Goal: Information Seeking & Learning: Find specific fact

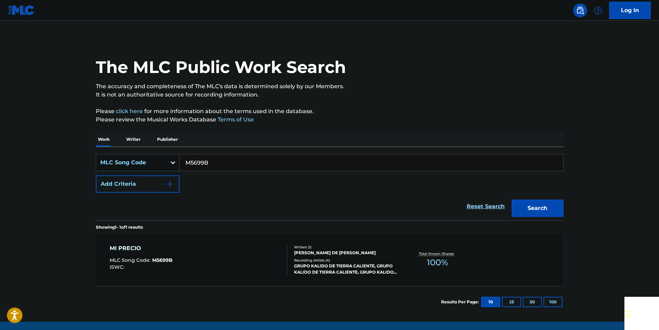
drag, startPoint x: 0, startPoint y: 0, endPoint x: 222, endPoint y: 160, distance: 273.5
click at [222, 160] on input "M5699B" at bounding box center [371, 162] width 384 height 17
paste input "B1867S"
click at [559, 204] on button "Search" at bounding box center [537, 208] width 52 height 17
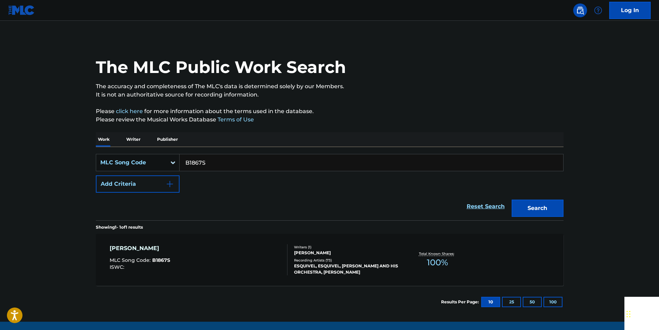
click at [210, 161] on input "B1867S" at bounding box center [371, 162] width 384 height 17
paste input "C02514"
drag, startPoint x: 553, startPoint y: 204, endPoint x: 541, endPoint y: 199, distance: 13.7
click at [553, 204] on button "Search" at bounding box center [537, 208] width 52 height 17
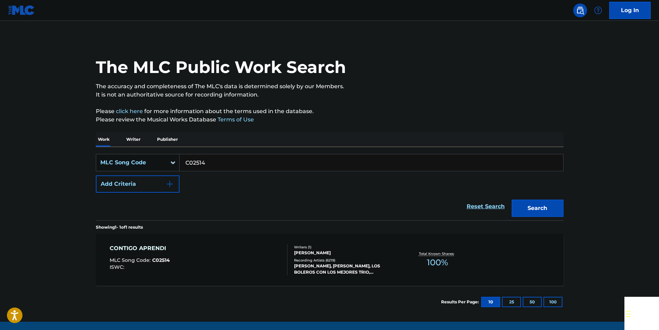
click at [212, 163] on input "C02514" at bounding box center [371, 162] width 384 height 17
drag, startPoint x: 212, startPoint y: 163, endPoint x: 206, endPoint y: 165, distance: 6.2
click at [212, 163] on input "C02514" at bounding box center [371, 162] width 384 height 17
paste input "925082"
click at [551, 207] on button "Search" at bounding box center [537, 208] width 52 height 17
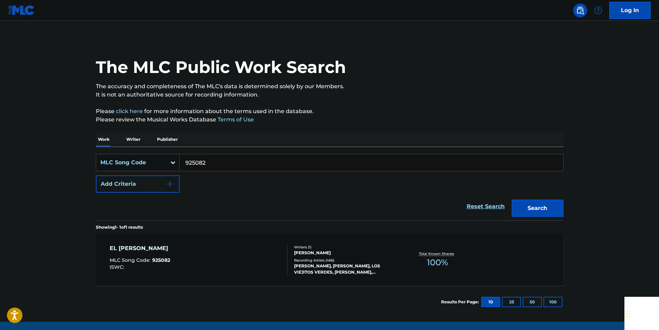
click at [209, 161] on input "925082" at bounding box center [371, 162] width 384 height 17
drag, startPoint x: 209, startPoint y: 161, endPoint x: 203, endPoint y: 161, distance: 6.2
click at [209, 161] on input "925082" at bounding box center [371, 162] width 384 height 17
paste input "E05194"
click at [553, 204] on button "Search" at bounding box center [537, 208] width 52 height 17
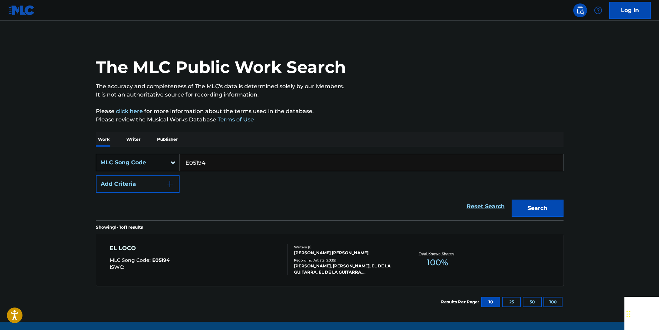
click at [208, 164] on input "E05194" at bounding box center [371, 162] width 384 height 17
drag, startPoint x: 208, startPoint y: 164, endPoint x: 204, endPoint y: 163, distance: 4.2
click at [208, 164] on input "E05194" at bounding box center [371, 162] width 384 height 17
paste input "Y57530"
drag, startPoint x: 555, startPoint y: 209, endPoint x: 443, endPoint y: 147, distance: 128.0
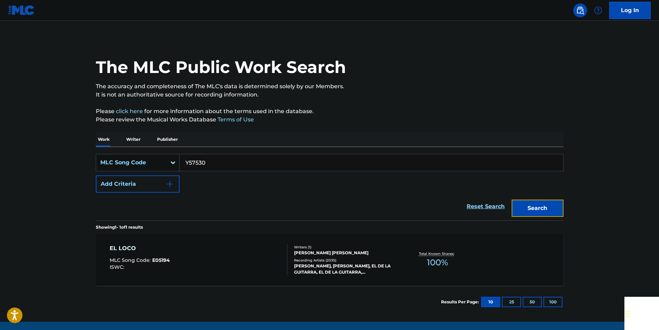
click at [555, 209] on button "Search" at bounding box center [537, 208] width 52 height 17
click at [214, 163] on input "Y57530" at bounding box center [371, 162] width 384 height 17
drag, startPoint x: 214, startPoint y: 163, endPoint x: 199, endPoint y: 164, distance: 15.6
click at [214, 163] on input "Y57530" at bounding box center [371, 162] width 384 height 17
paste input "A2290"
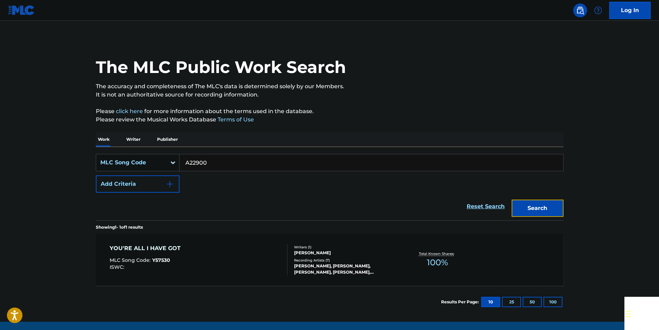
drag, startPoint x: 563, startPoint y: 208, endPoint x: 527, endPoint y: 191, distance: 39.6
click at [563, 208] on button "Search" at bounding box center [537, 208] width 52 height 17
click at [210, 164] on input "A22900" at bounding box center [371, 162] width 384 height 17
drag, startPoint x: 210, startPoint y: 164, endPoint x: 205, endPoint y: 165, distance: 5.2
click at [210, 164] on input "A22900" at bounding box center [371, 162] width 384 height 17
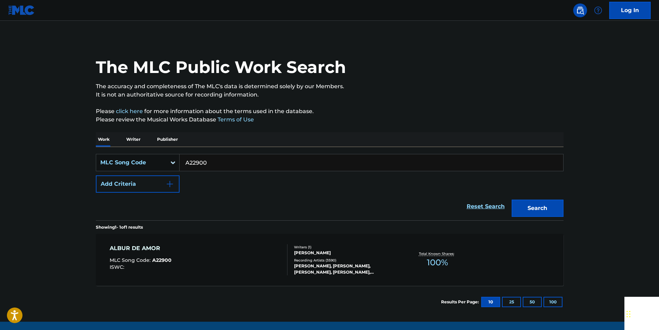
paste input "B6009"
click at [549, 210] on button "Search" at bounding box center [537, 208] width 52 height 17
click at [215, 160] on input "B60090" at bounding box center [371, 162] width 384 height 17
paste input "S09525"
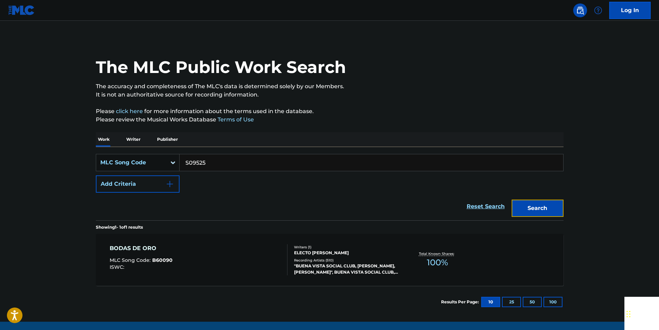
drag, startPoint x: 547, startPoint y: 209, endPoint x: 542, endPoint y: 206, distance: 5.6
click at [547, 209] on button "Search" at bounding box center [537, 208] width 52 height 17
click at [208, 165] on input "S09525" at bounding box center [371, 162] width 384 height 17
paste input "A11012"
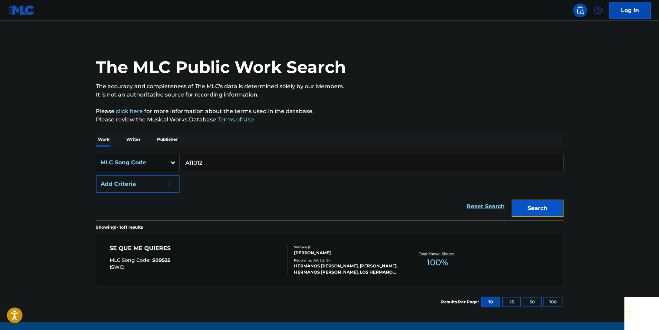
click at [551, 204] on button "Search" at bounding box center [537, 208] width 52 height 17
click at [218, 161] on input "A11012" at bounding box center [371, 162] width 384 height 17
paste input "U02934"
drag, startPoint x: 553, startPoint y: 205, endPoint x: 425, endPoint y: 148, distance: 140.2
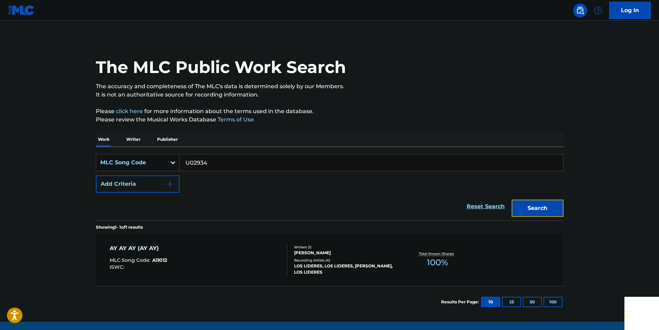
click at [553, 205] on button "Search" at bounding box center [537, 208] width 52 height 17
click at [215, 164] on input "U02934" at bounding box center [371, 162] width 384 height 17
drag, startPoint x: 215, startPoint y: 164, endPoint x: 206, endPoint y: 165, distance: 9.4
click at [215, 164] on input "U02934" at bounding box center [371, 162] width 384 height 17
paste input "H50040"
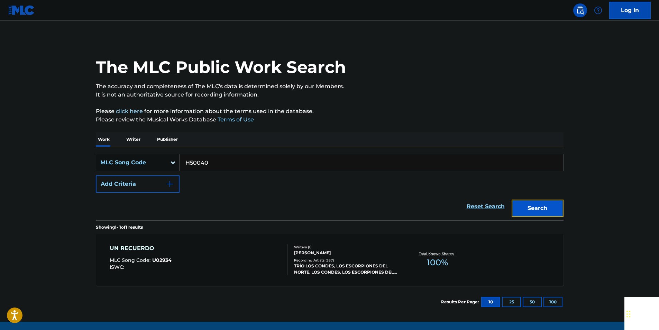
click at [554, 206] on button "Search" at bounding box center [537, 208] width 52 height 17
click at [213, 160] on input "H50040" at bounding box center [371, 162] width 384 height 17
drag, startPoint x: 213, startPoint y: 160, endPoint x: 207, endPoint y: 163, distance: 6.8
click at [213, 160] on input "H50040" at bounding box center [371, 162] width 384 height 17
paste input "L3324U"
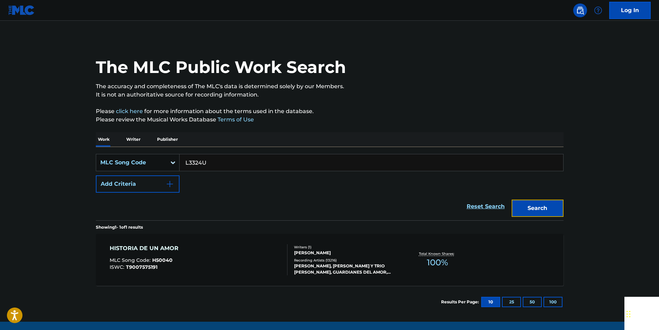
click at [553, 205] on button "Search" at bounding box center [537, 208] width 52 height 17
click at [210, 167] on input "L3324U" at bounding box center [371, 162] width 384 height 17
drag, startPoint x: 210, startPoint y: 167, endPoint x: 197, endPoint y: 166, distance: 13.2
click at [210, 167] on input "L3324U" at bounding box center [371, 162] width 384 height 17
paste input "945198"
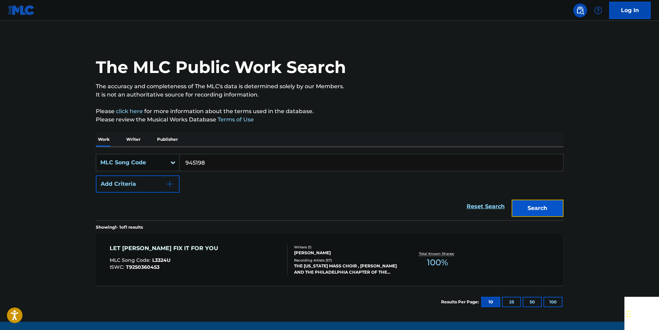
click at [556, 208] on button "Search" at bounding box center [537, 208] width 52 height 17
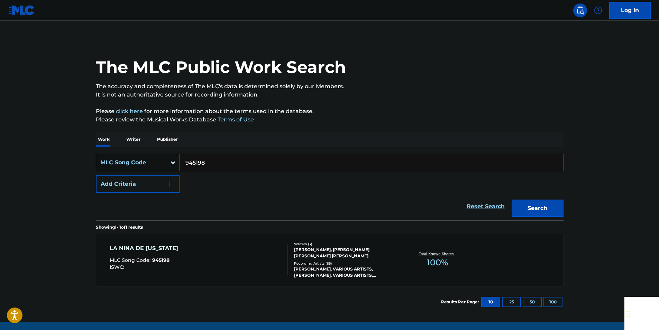
click at [211, 162] on input "945198" at bounding box center [371, 162] width 384 height 17
drag, startPoint x: 211, startPoint y: 162, endPoint x: 202, endPoint y: 164, distance: 9.1
click at [211, 163] on input "945198" at bounding box center [371, 162] width 384 height 17
paste input "O00083"
click at [550, 207] on button "Search" at bounding box center [537, 208] width 52 height 17
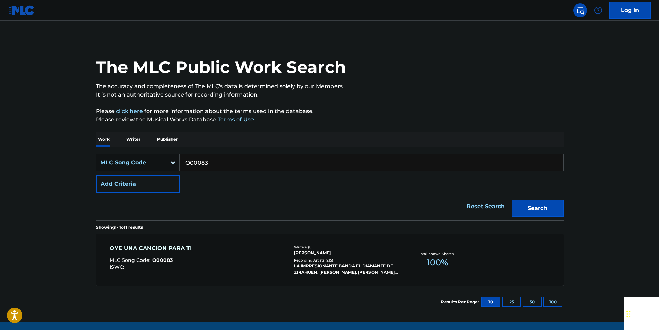
click at [213, 165] on input "O00083" at bounding box center [371, 162] width 384 height 17
drag, startPoint x: 213, startPoint y: 165, endPoint x: 202, endPoint y: 163, distance: 11.3
click at [213, 165] on input "O00083" at bounding box center [371, 162] width 384 height 17
paste input "M38025"
click at [552, 206] on button "Search" at bounding box center [537, 208] width 52 height 17
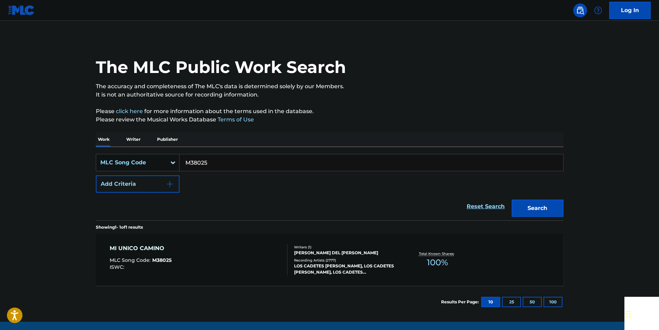
click at [211, 163] on input "M38025" at bounding box center [371, 162] width 384 height 17
drag, startPoint x: 211, startPoint y: 163, endPoint x: 200, endPoint y: 164, distance: 10.4
click at [211, 163] on input "M38025" at bounding box center [371, 162] width 384 height 17
paste input "E4526"
click at [551, 207] on button "Search" at bounding box center [537, 208] width 52 height 17
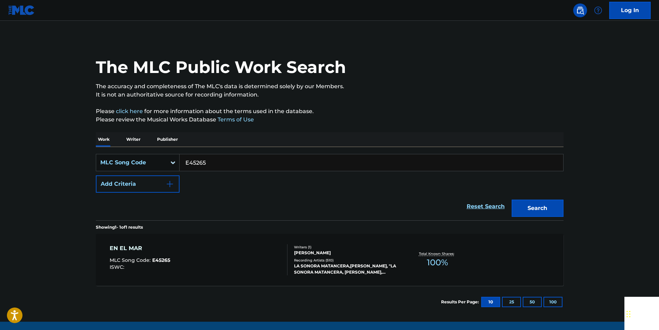
click at [215, 165] on input "E45265" at bounding box center [371, 162] width 384 height 17
paste input "D1594"
click at [537, 204] on button "Search" at bounding box center [537, 208] width 52 height 17
click at [214, 162] on input "D15945" at bounding box center [371, 162] width 384 height 17
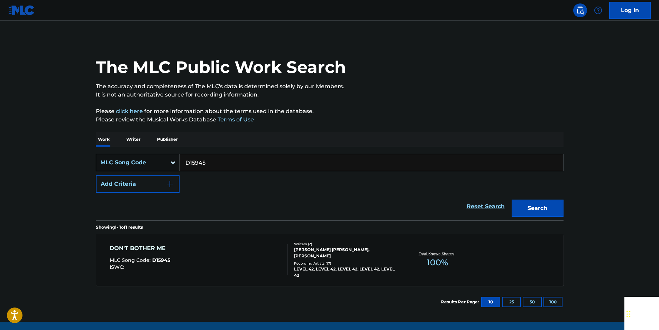
click at [212, 162] on input "D15945" at bounding box center [371, 162] width 384 height 17
paste input "E0090"
click at [543, 210] on button "Search" at bounding box center [537, 208] width 52 height 17
click at [220, 166] on input "E00905" at bounding box center [371, 162] width 384 height 17
drag, startPoint x: 220, startPoint y: 166, endPoint x: 202, endPoint y: 162, distance: 18.5
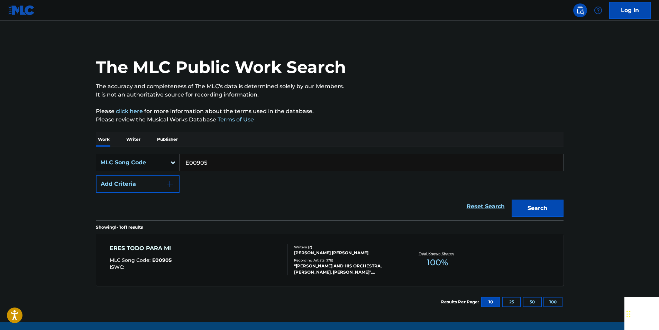
click at [220, 166] on input "E00905" at bounding box center [371, 162] width 384 height 17
paste input "HV8F83"
click at [544, 212] on button "Search" at bounding box center [537, 208] width 52 height 17
click at [220, 162] on input "HV8F83" at bounding box center [371, 162] width 384 height 17
click at [219, 162] on input "HV8F83" at bounding box center [371, 162] width 384 height 17
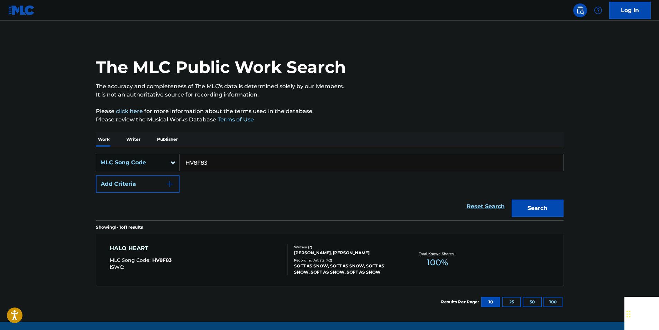
paste input "Y19920"
click at [552, 209] on button "Search" at bounding box center [537, 208] width 52 height 17
click at [212, 162] on input "Y19920" at bounding box center [371, 162] width 384 height 17
click at [212, 163] on input "Y19920" at bounding box center [371, 162] width 384 height 17
paste input "987955"
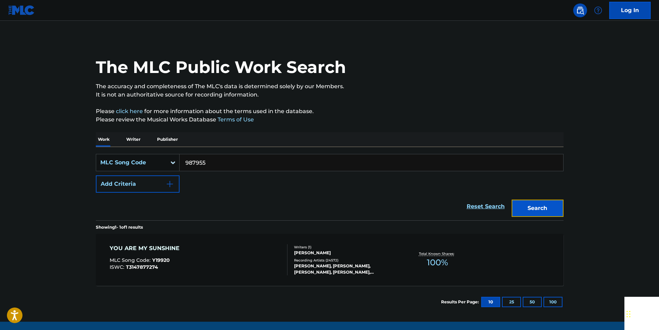
click at [555, 200] on button "Search" at bounding box center [537, 208] width 52 height 17
click at [212, 164] on input "987955" at bounding box center [371, 162] width 384 height 17
drag, startPoint x: 212, startPoint y: 164, endPoint x: 203, endPoint y: 164, distance: 8.6
click at [212, 164] on input "987955" at bounding box center [371, 162] width 384 height 17
paste input "Q14409"
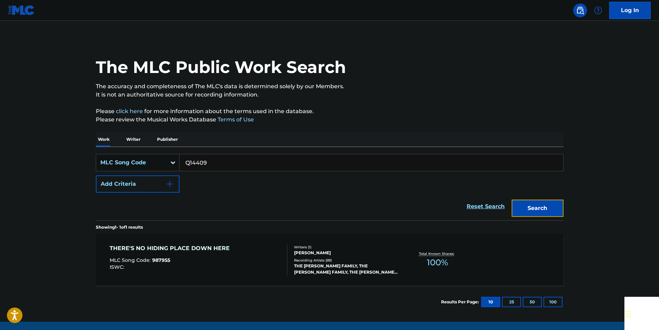
click at [552, 206] on button "Search" at bounding box center [537, 208] width 52 height 17
click at [212, 164] on input "Q14409" at bounding box center [371, 162] width 384 height 17
paste input "A22900"
click at [552, 203] on button "Search" at bounding box center [537, 208] width 52 height 17
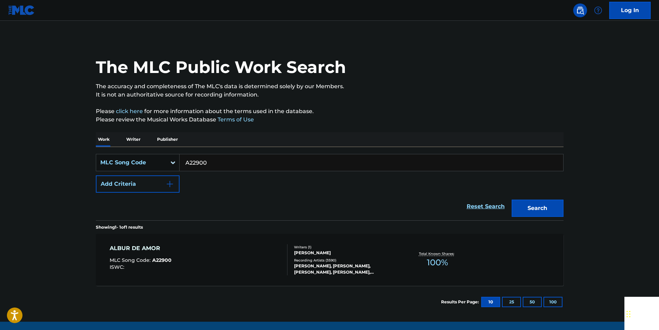
click at [221, 162] on input "A22900" at bounding box center [371, 162] width 384 height 17
paste input "92649"
click at [554, 205] on button "Search" at bounding box center [537, 208] width 52 height 17
click at [221, 163] on input "926490" at bounding box center [371, 162] width 384 height 17
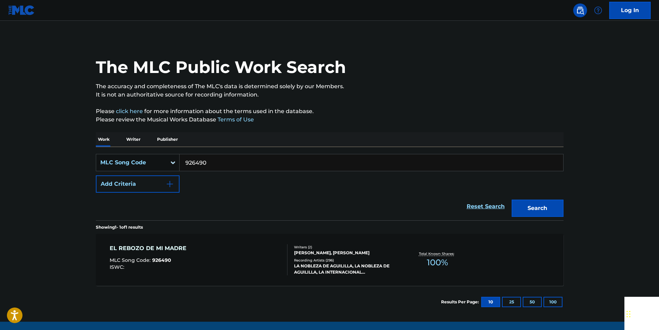
drag, startPoint x: 221, startPoint y: 163, endPoint x: 206, endPoint y: 162, distance: 15.6
click at [221, 163] on input "926490" at bounding box center [371, 162] width 384 height 17
paste input "C15893"
click at [522, 207] on button "Search" at bounding box center [537, 208] width 52 height 17
click at [214, 159] on input "C15893" at bounding box center [371, 162] width 384 height 17
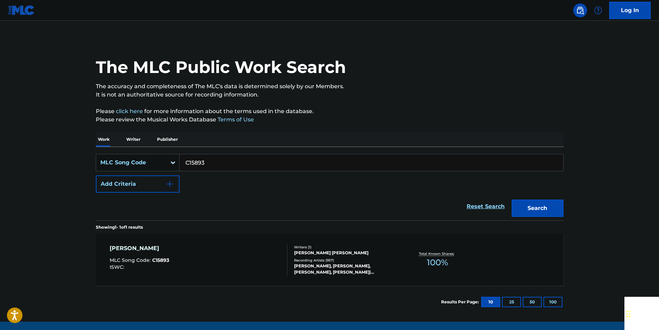
click at [214, 159] on input "C15893" at bounding box center [371, 162] width 384 height 17
click at [194, 163] on input "C15893" at bounding box center [371, 162] width 384 height 17
paste input "L01909"
click at [553, 204] on button "Search" at bounding box center [537, 208] width 52 height 17
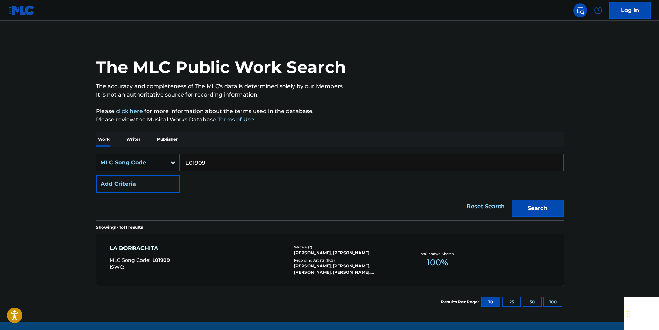
click at [214, 161] on input "L01909" at bounding box center [371, 162] width 384 height 17
paste input "917021"
click at [531, 200] on button "Search" at bounding box center [537, 208] width 52 height 17
click at [213, 160] on input "917021" at bounding box center [371, 162] width 384 height 17
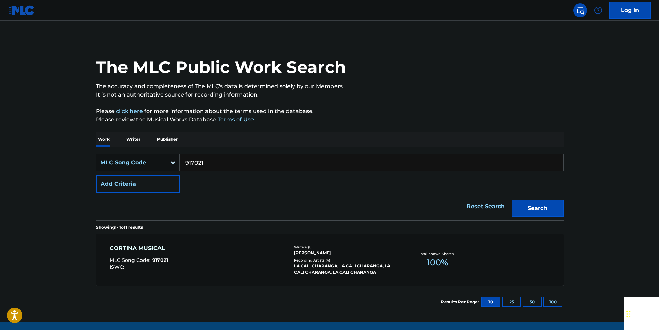
click at [213, 160] on input "917021" at bounding box center [371, 162] width 384 height 17
paste input "D7069"
click at [540, 210] on button "Search" at bounding box center [537, 208] width 52 height 17
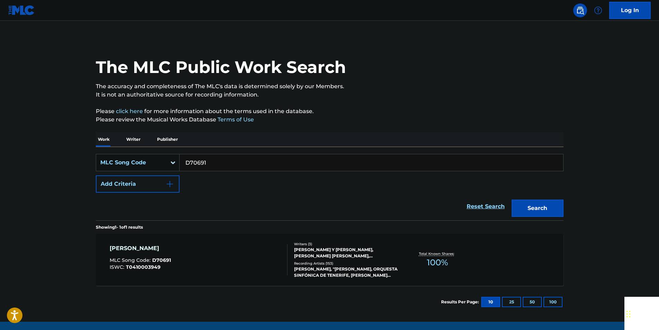
click at [214, 164] on input "D70691" at bounding box center [371, 162] width 384 height 17
paste input "V0038"
click at [550, 206] on button "Search" at bounding box center [537, 208] width 52 height 17
click at [214, 164] on input "V00381" at bounding box center [371, 162] width 384 height 17
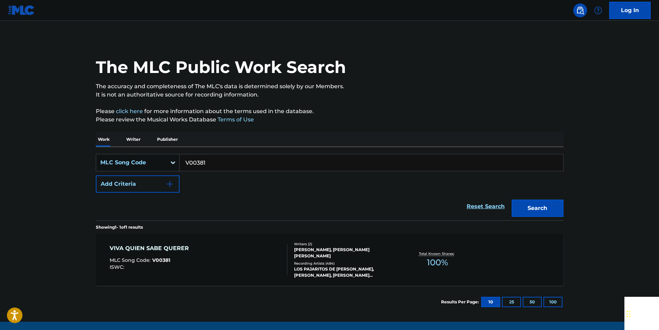
click at [214, 164] on input "V00381" at bounding box center [371, 162] width 384 height 17
paste input "P5597D"
click at [546, 211] on button "Search" at bounding box center [537, 208] width 52 height 17
click at [215, 160] on input "P5597D" at bounding box center [371, 162] width 384 height 17
drag, startPoint x: 215, startPoint y: 160, endPoint x: 210, endPoint y: 162, distance: 5.5
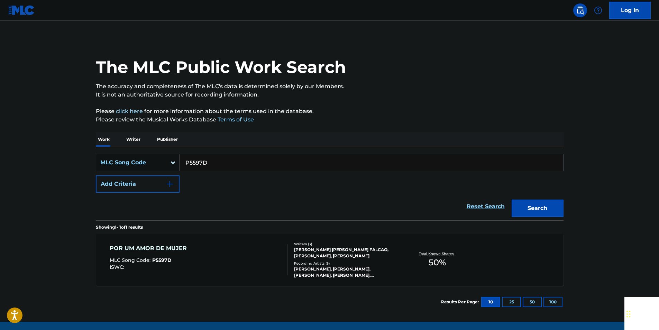
click at [215, 160] on input "P5597D" at bounding box center [371, 162] width 384 height 17
paste input "V03402"
click at [555, 207] on button "Search" at bounding box center [537, 208] width 52 height 17
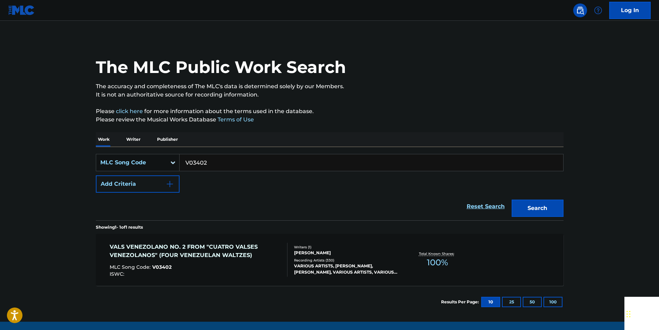
click at [225, 161] on input "V03402" at bounding box center [371, 162] width 384 height 17
paste input "I26405"
drag, startPoint x: 542, startPoint y: 204, endPoint x: 455, endPoint y: 178, distance: 90.3
click at [542, 204] on button "Search" at bounding box center [537, 208] width 52 height 17
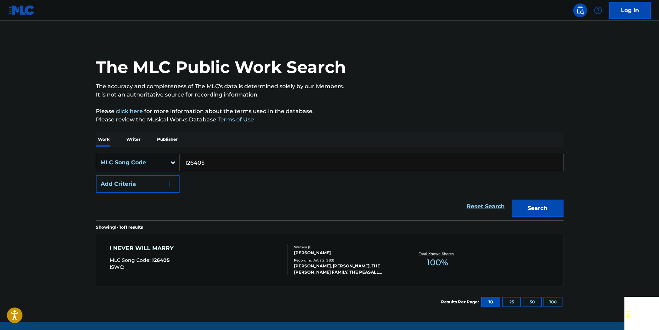
click at [222, 166] on input "I26405" at bounding box center [371, 162] width 384 height 17
paste input "D7009X"
click at [511, 200] on button "Search" at bounding box center [537, 208] width 52 height 17
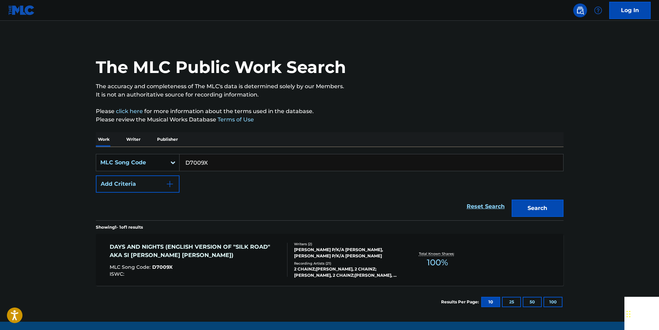
click at [219, 161] on input "D7009X" at bounding box center [371, 162] width 384 height 17
paste input "A72285"
click at [511, 200] on button "Search" at bounding box center [537, 208] width 52 height 17
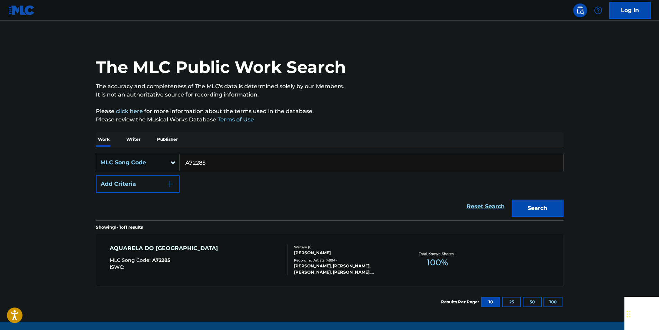
click at [212, 164] on input "A72285" at bounding box center [371, 162] width 384 height 17
paste input "957516"
click at [511, 200] on button "Search" at bounding box center [537, 208] width 52 height 17
click at [207, 160] on input "957516" at bounding box center [371, 162] width 384 height 17
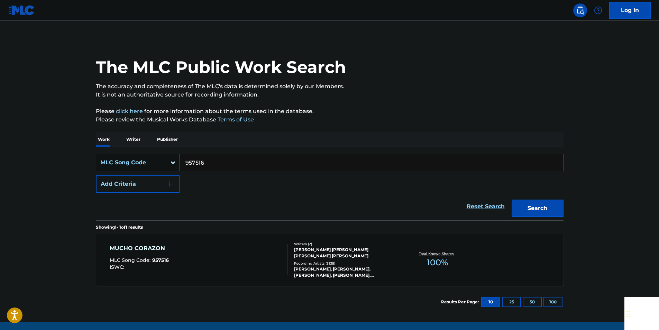
click at [207, 160] on input "957516" at bounding box center [371, 162] width 384 height 17
paste input "A16435"
click at [553, 203] on button "Search" at bounding box center [537, 208] width 52 height 17
click at [217, 166] on input "A16435" at bounding box center [371, 162] width 384 height 17
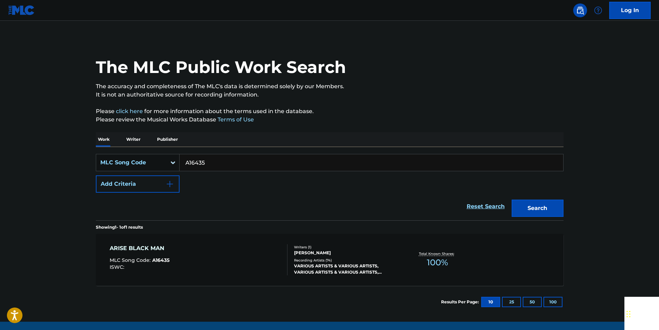
paste input "L69309"
click at [511, 200] on button "Search" at bounding box center [537, 208] width 52 height 17
click at [211, 159] on input "L69309" at bounding box center [371, 162] width 384 height 17
paste input "926251"
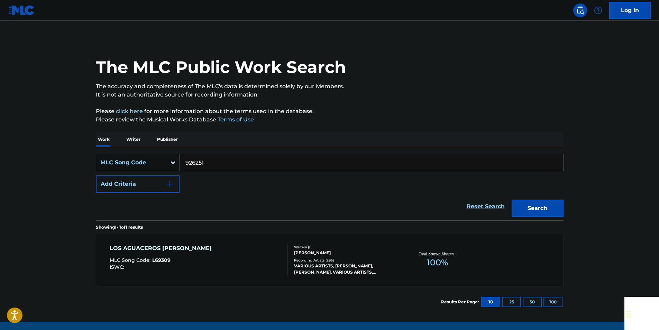
click at [511, 200] on button "Search" at bounding box center [537, 208] width 52 height 17
click at [218, 159] on input "926251" at bounding box center [371, 162] width 384 height 17
click at [218, 160] on input "926251" at bounding box center [371, 162] width 384 height 17
paste input "E01389"
click at [511, 200] on button "Search" at bounding box center [537, 208] width 52 height 17
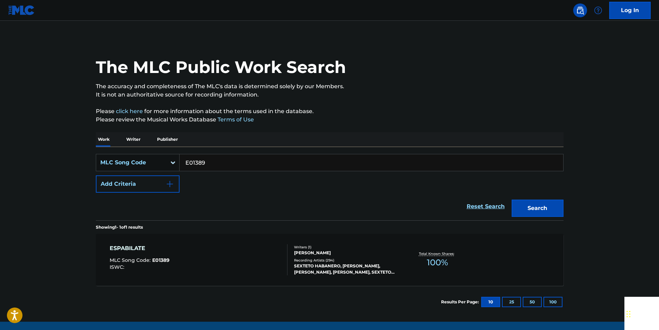
click at [213, 159] on input "E01389" at bounding box center [371, 162] width 384 height 17
paste input "D63423"
click at [511, 200] on button "Search" at bounding box center [537, 208] width 52 height 17
click at [559, 204] on button "Search" at bounding box center [537, 208] width 52 height 17
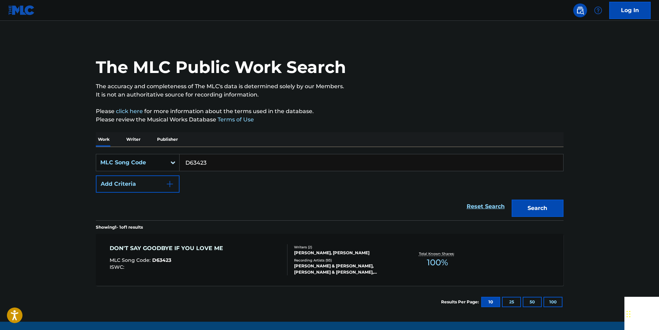
click at [215, 168] on input "D63423" at bounding box center [371, 162] width 384 height 17
paste input "E45277"
click at [511, 200] on button "Search" at bounding box center [537, 208] width 52 height 17
click at [211, 162] on input "E45277" at bounding box center [371, 162] width 384 height 17
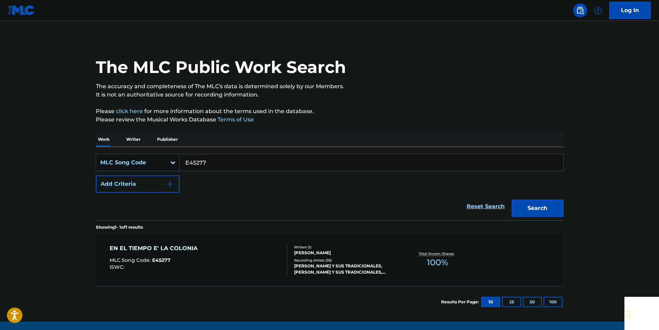
click at [211, 162] on input "E45277" at bounding box center [371, 162] width 384 height 17
paste input "L05574"
click at [511, 200] on button "Search" at bounding box center [537, 208] width 52 height 17
click at [209, 161] on input "L05574" at bounding box center [371, 162] width 384 height 17
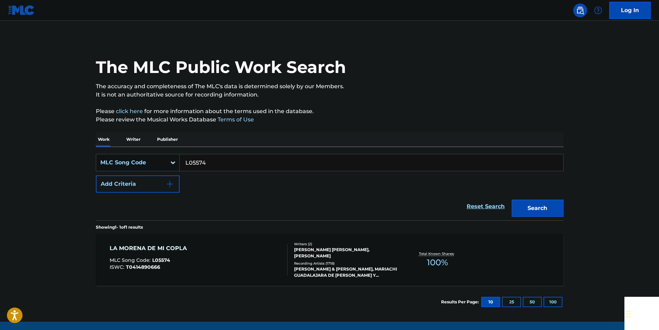
paste input "N50680"
click at [511, 200] on button "Search" at bounding box center [537, 208] width 52 height 17
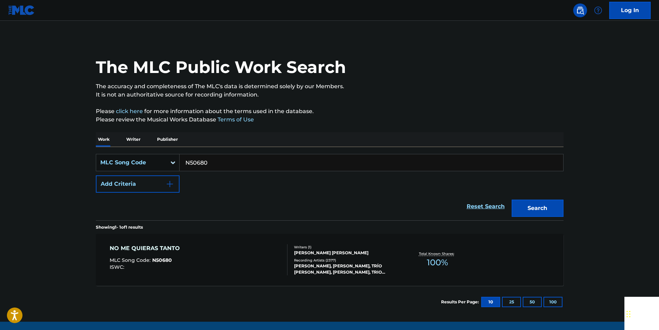
click at [215, 164] on input "N50680" at bounding box center [371, 162] width 384 height 17
paste input "A2753G"
click at [511, 200] on button "Search" at bounding box center [537, 208] width 52 height 17
click at [211, 161] on input "A2753G" at bounding box center [371, 162] width 384 height 17
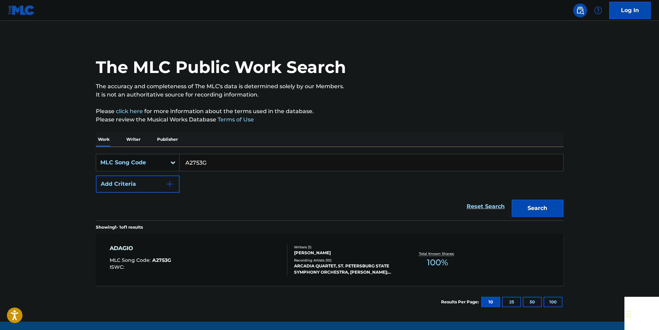
click at [211, 161] on input "A2753G" at bounding box center [371, 162] width 384 height 17
paste input "L07257"
click at [511, 200] on button "Search" at bounding box center [537, 208] width 52 height 17
click at [209, 165] on input "L07257" at bounding box center [371, 162] width 384 height 17
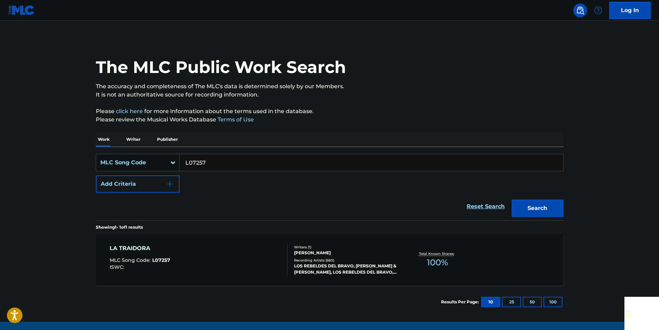
paste input "942932"
click at [556, 203] on button "Search" at bounding box center [537, 208] width 52 height 17
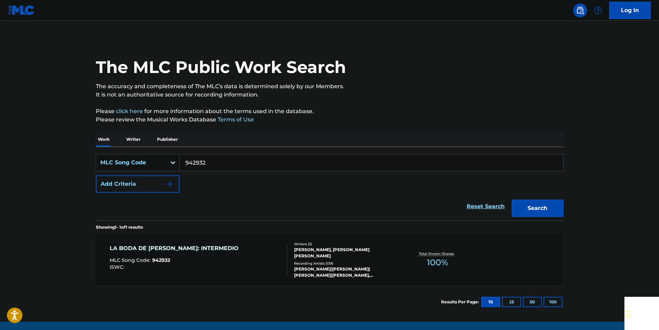
click at [207, 162] on input "942932" at bounding box center [371, 162] width 384 height 17
paste input "T8937L"
click at [511, 200] on button "Search" at bounding box center [537, 208] width 52 height 17
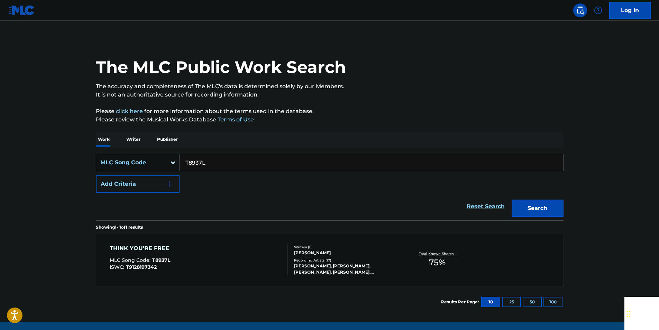
click at [205, 163] on input "T8937L" at bounding box center [371, 162] width 384 height 17
paste input "915460"
click at [511, 200] on button "Search" at bounding box center [537, 208] width 52 height 17
click at [207, 165] on input "915460" at bounding box center [371, 162] width 384 height 17
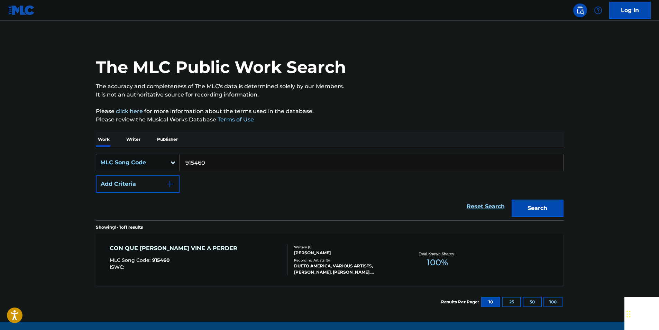
click at [207, 165] on input "915460" at bounding box center [371, 162] width 384 height 17
paste input "CVAZA9"
click at [557, 207] on button "Search" at bounding box center [537, 208] width 52 height 17
click at [221, 163] on input "CVAZA9" at bounding box center [371, 162] width 384 height 17
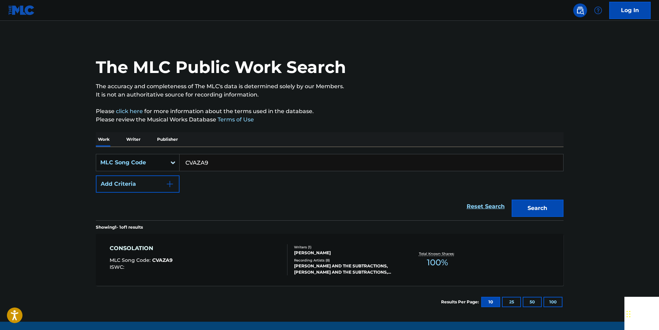
paste input "V03402"
drag, startPoint x: 556, startPoint y: 205, endPoint x: 541, endPoint y: 195, distance: 18.5
click at [556, 205] on button "Search" at bounding box center [537, 208] width 52 height 17
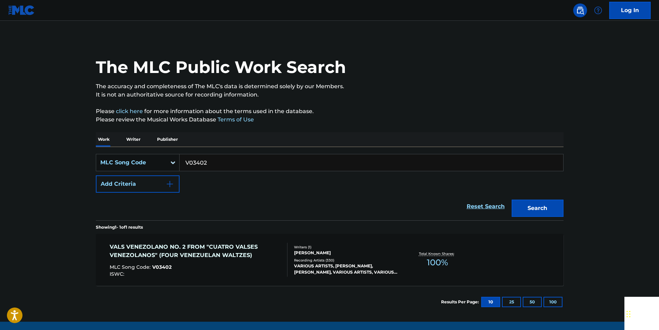
click at [214, 161] on input "V03402" at bounding box center [371, 162] width 384 height 17
paste input "E33495"
click at [553, 203] on button "Search" at bounding box center [537, 208] width 52 height 17
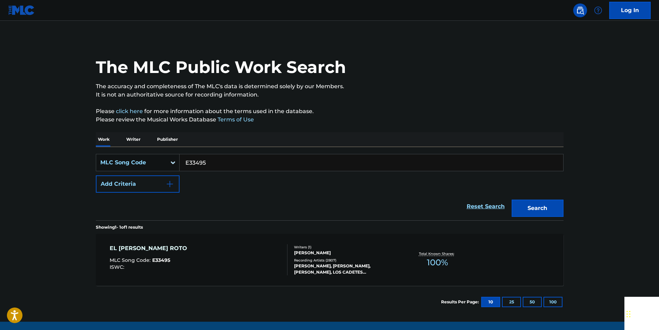
click at [216, 160] on input "E33495" at bounding box center [371, 162] width 384 height 17
drag, startPoint x: 216, startPoint y: 160, endPoint x: 200, endPoint y: 161, distance: 16.0
click at [216, 160] on input "E33495" at bounding box center [371, 162] width 384 height 17
paste input "L5906H"
click at [541, 203] on button "Search" at bounding box center [537, 208] width 52 height 17
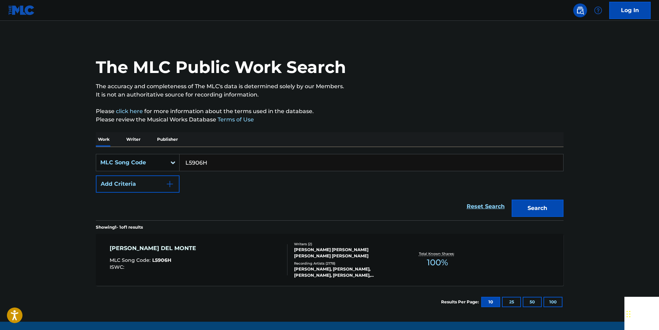
click at [213, 165] on input "L5906H" at bounding box center [371, 162] width 384 height 17
paste input "F04080"
click at [553, 204] on button "Search" at bounding box center [537, 208] width 52 height 17
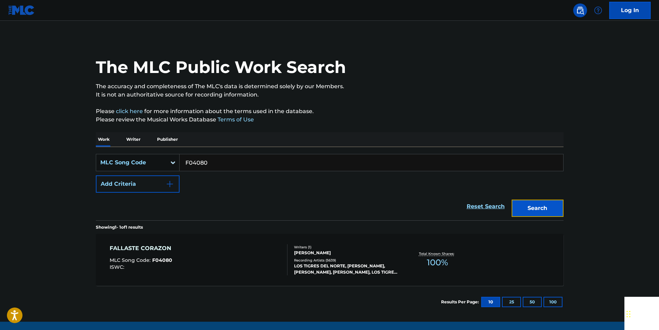
click at [555, 206] on button "Search" at bounding box center [537, 208] width 52 height 17
click at [218, 162] on input "F04080" at bounding box center [371, 162] width 384 height 17
drag, startPoint x: 218, startPoint y: 162, endPoint x: 211, endPoint y: 164, distance: 7.5
click at [218, 162] on input "F04080" at bounding box center [371, 162] width 384 height 17
paste input "946193"
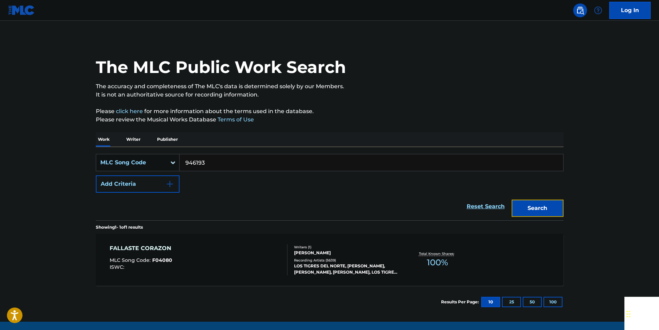
drag, startPoint x: 553, startPoint y: 205, endPoint x: 538, endPoint y: 198, distance: 16.7
click at [553, 205] on button "Search" at bounding box center [537, 208] width 52 height 17
click at [221, 162] on input "946193" at bounding box center [371, 162] width 384 height 17
paste input "C15030"
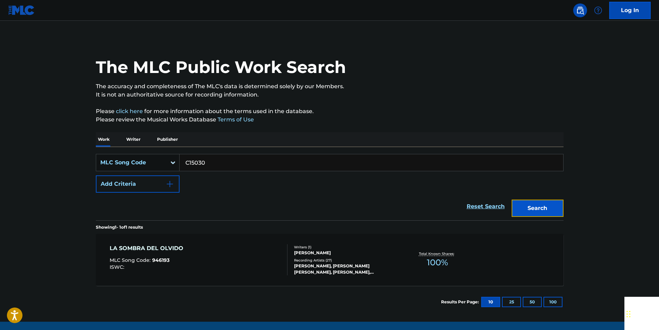
click at [552, 204] on button "Search" at bounding box center [537, 208] width 52 height 17
click at [211, 161] on input "C15030" at bounding box center [371, 162] width 384 height 17
drag, startPoint x: 211, startPoint y: 161, endPoint x: 205, endPoint y: 161, distance: 5.5
click at [211, 161] on input "C15030" at bounding box center [371, 162] width 384 height 17
paste input "E02535"
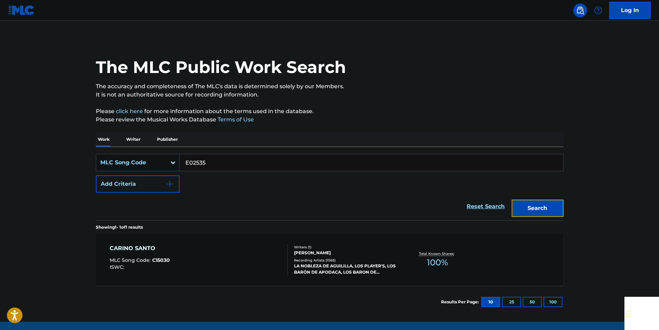
click at [553, 204] on button "Search" at bounding box center [537, 208] width 52 height 17
click at [214, 160] on input "E02535" at bounding box center [371, 162] width 384 height 17
paste input "C05078"
click at [548, 207] on button "Search" at bounding box center [537, 208] width 52 height 17
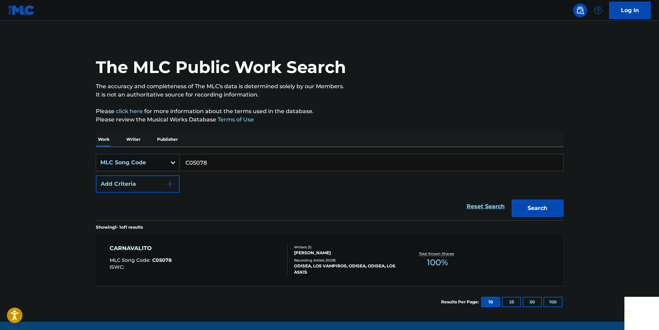
click at [216, 163] on input "C05078" at bounding box center [371, 162] width 384 height 17
drag, startPoint x: 216, startPoint y: 163, endPoint x: 202, endPoint y: 160, distance: 14.3
click at [216, 163] on input "C05078" at bounding box center [371, 162] width 384 height 17
paste input "5311M"
click at [537, 207] on button "Search" at bounding box center [537, 208] width 52 height 17
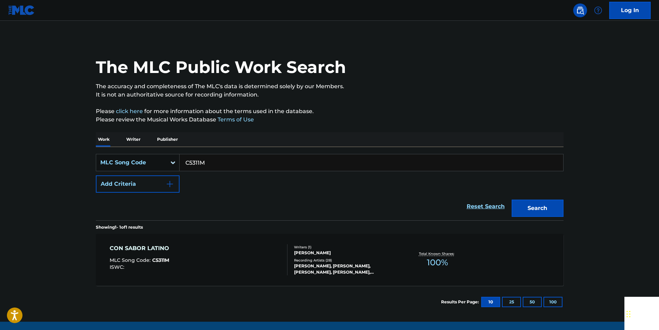
click at [211, 163] on input "C5311M" at bounding box center [371, 162] width 384 height 17
drag, startPoint x: 210, startPoint y: 163, endPoint x: 207, endPoint y: 165, distance: 3.7
click at [210, 163] on input "C5311M" at bounding box center [371, 162] width 384 height 17
paste input "8196"
click at [544, 209] on button "Search" at bounding box center [537, 208] width 52 height 17
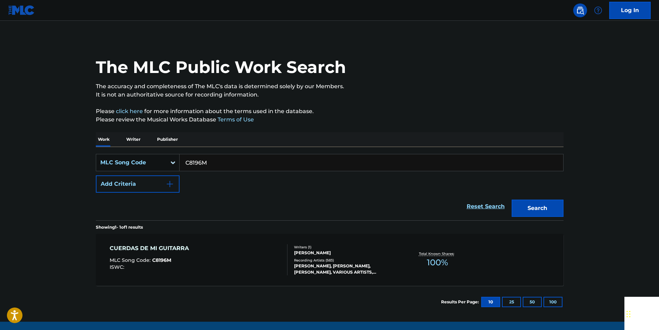
click at [220, 163] on input "C8196M" at bounding box center [371, 162] width 384 height 17
paste input "L06345"
click at [553, 205] on button "Search" at bounding box center [537, 208] width 52 height 17
click at [207, 162] on input "L06345" at bounding box center [371, 162] width 384 height 17
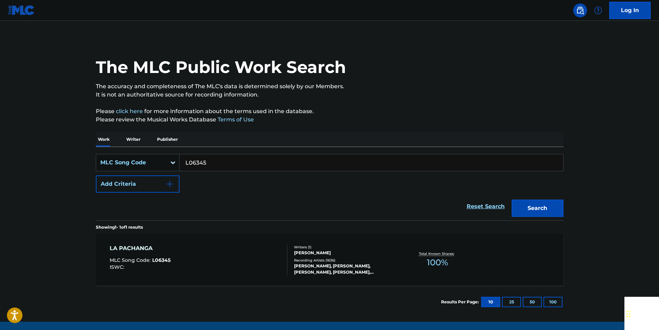
click at [207, 162] on input "L06345" at bounding box center [371, 162] width 384 height 17
paste input "R02932"
click at [553, 204] on button "Search" at bounding box center [537, 208] width 52 height 17
click at [216, 162] on input "R02932" at bounding box center [371, 162] width 384 height 17
click at [216, 161] on input "R02932" at bounding box center [371, 162] width 384 height 17
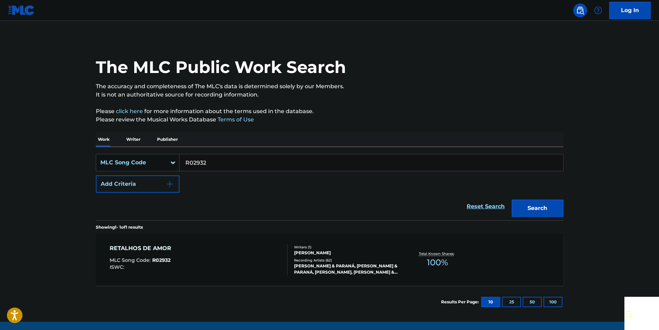
paste input "S2788"
click at [552, 203] on button "Search" at bounding box center [537, 208] width 52 height 17
click at [212, 164] on input "S27882" at bounding box center [371, 162] width 384 height 17
paste input "923674"
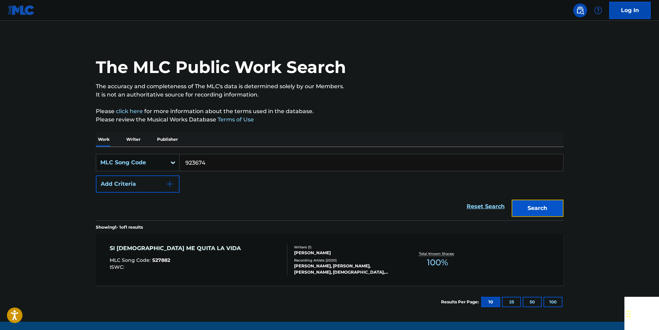
click at [554, 205] on button "Search" at bounding box center [537, 208] width 52 height 17
click at [215, 162] on input "923674" at bounding box center [371, 162] width 384 height 17
paste input "Y0492"
click at [553, 203] on button "Search" at bounding box center [537, 208] width 52 height 17
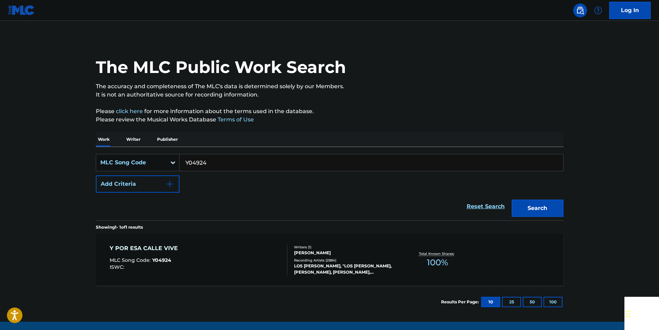
click at [210, 165] on input "Y04924" at bounding box center [371, 162] width 384 height 17
paste input "B01909"
click at [554, 203] on button "Search" at bounding box center [537, 208] width 52 height 17
click at [216, 161] on input "B01909" at bounding box center [371, 162] width 384 height 17
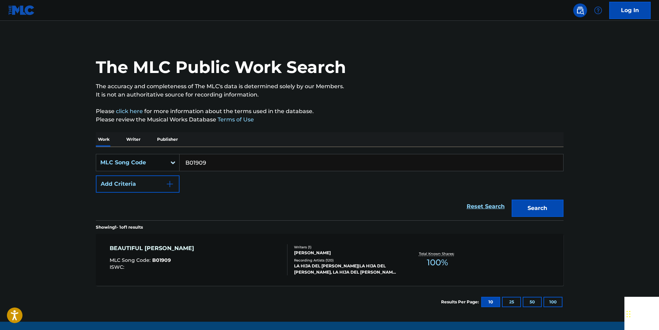
click at [216, 161] on input "B01909" at bounding box center [371, 162] width 384 height 17
paste input "W02461"
click at [554, 204] on button "Search" at bounding box center [537, 208] width 52 height 17
click at [215, 166] on input "W02461" at bounding box center [371, 162] width 384 height 17
drag, startPoint x: 215, startPoint y: 166, endPoint x: 208, endPoint y: 164, distance: 6.9
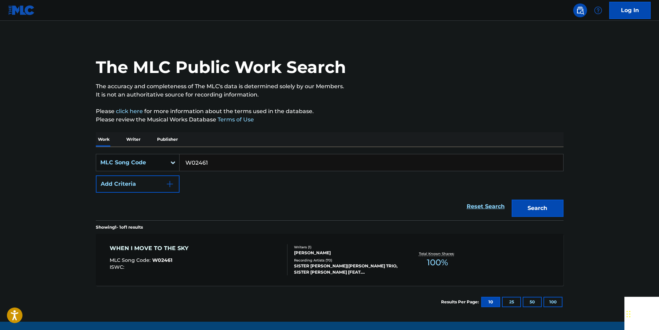
click at [215, 166] on input "W02461" at bounding box center [371, 162] width 384 height 17
paste input "Q09609"
click at [554, 207] on button "Search" at bounding box center [537, 208] width 52 height 17
click at [214, 162] on input "Q09609" at bounding box center [371, 162] width 384 height 17
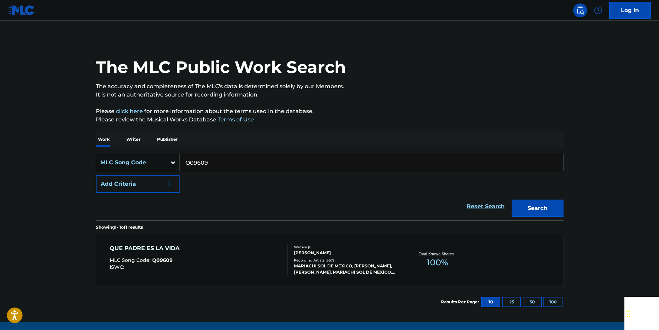
paste input "R72183"
click at [554, 204] on button "Search" at bounding box center [537, 208] width 52 height 17
click at [207, 163] on input "R72183" at bounding box center [371, 162] width 384 height 17
paste input "Q81600"
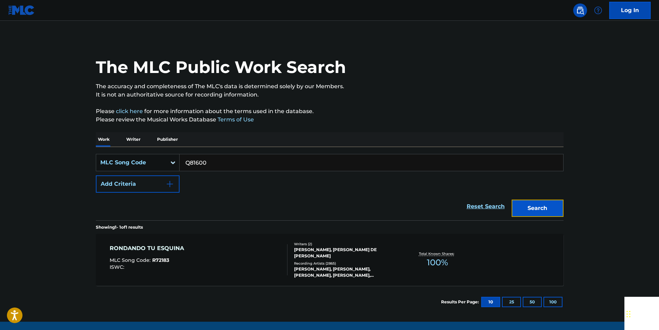
click at [551, 210] on button "Search" at bounding box center [537, 208] width 52 height 17
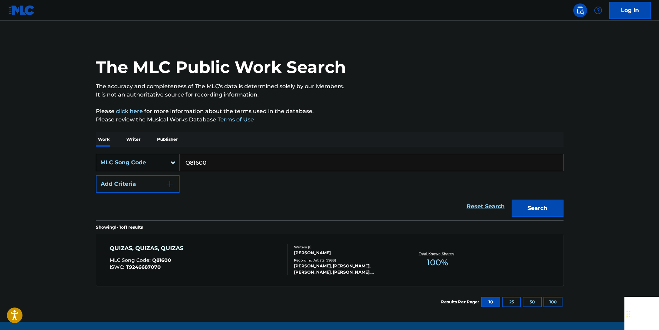
click at [215, 160] on input "Q81600" at bounding box center [371, 162] width 384 height 17
paste input "C2609P"
click at [553, 203] on button "Search" at bounding box center [537, 208] width 52 height 17
click at [238, 168] on input "C2609P" at bounding box center [371, 162] width 384 height 17
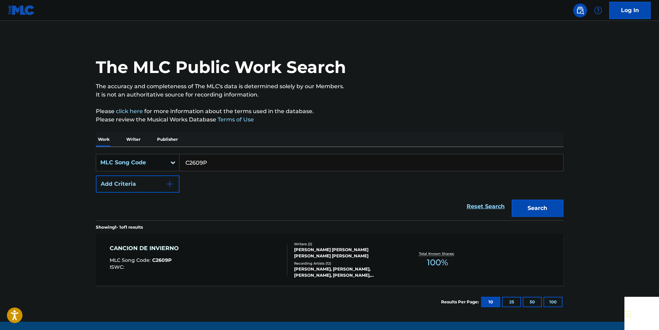
click at [238, 168] on input "C2609P" at bounding box center [371, 162] width 384 height 17
paste input "903498"
click at [557, 207] on button "Search" at bounding box center [537, 208] width 52 height 17
click at [214, 158] on input "903498" at bounding box center [371, 162] width 384 height 17
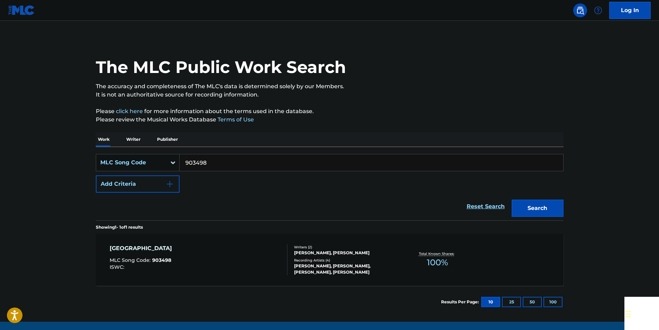
paste input "I02251"
click at [555, 206] on button "Search" at bounding box center [537, 208] width 52 height 17
click at [206, 159] on input "I02251" at bounding box center [371, 162] width 384 height 17
drag, startPoint x: 522, startPoint y: 206, endPoint x: 511, endPoint y: 202, distance: 11.6
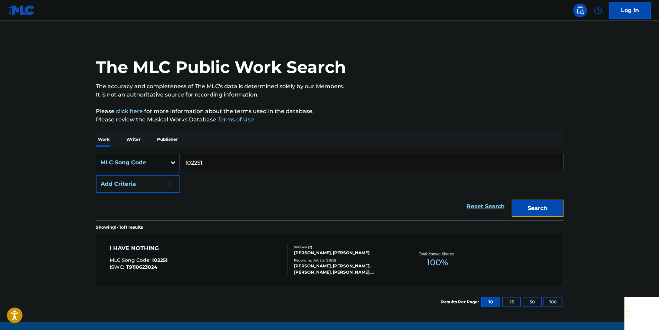
click at [522, 206] on button "Search" at bounding box center [537, 208] width 52 height 17
click at [207, 163] on input "I02251" at bounding box center [371, 162] width 384 height 17
drag, startPoint x: 207, startPoint y: 163, endPoint x: 200, endPoint y: 163, distance: 6.6
click at [207, 163] on input "I02251" at bounding box center [371, 162] width 384 height 17
paste input "L03588"
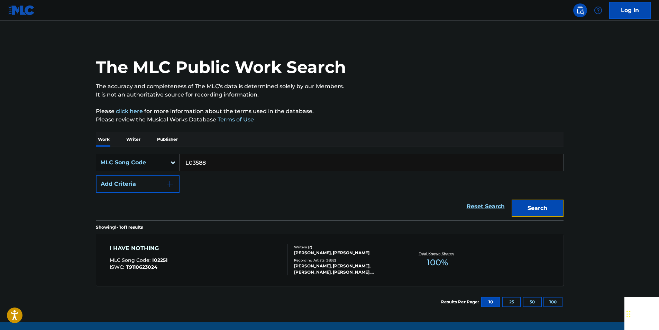
drag, startPoint x: 551, startPoint y: 204, endPoint x: 383, endPoint y: 131, distance: 183.7
click at [551, 204] on button "Search" at bounding box center [537, 208] width 52 height 17
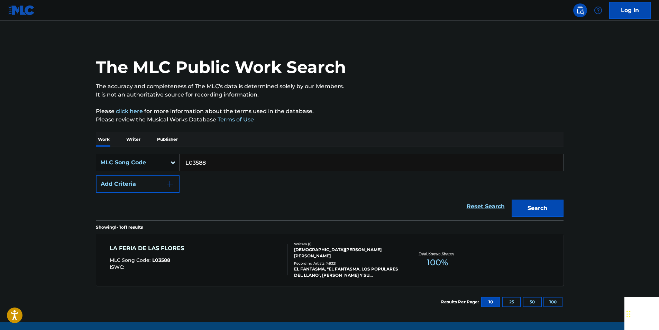
click at [206, 165] on input "L03588" at bounding box center [371, 162] width 384 height 17
paste input "F0667B"
type input "F0667B"
click at [553, 204] on button "Search" at bounding box center [537, 208] width 52 height 17
